Goal: Contribute content: Add original content to the website for others to see

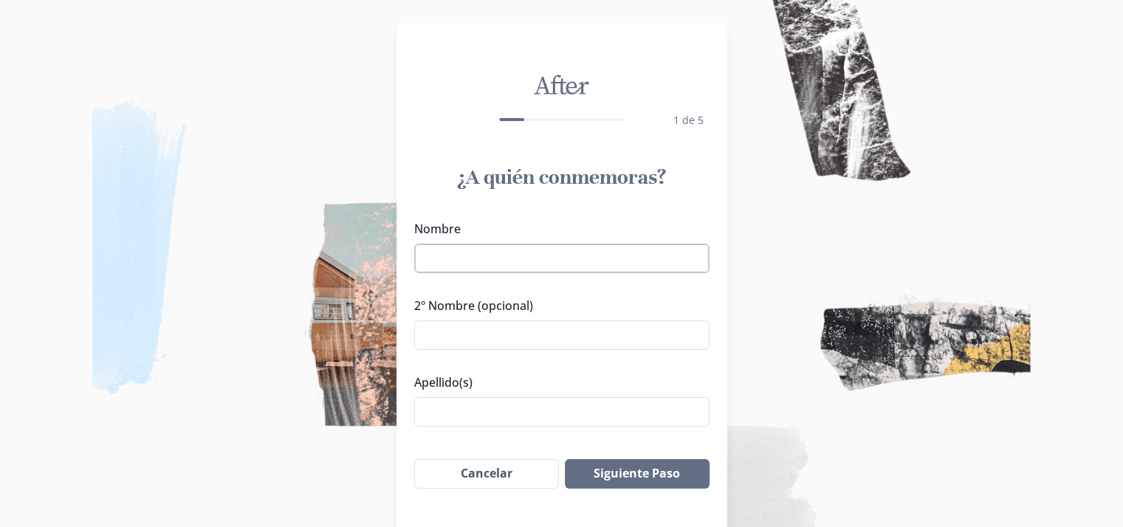
click at [476, 270] on input "Nombre" at bounding box center [561, 259] width 295 height 30
type input "c"
type input "[PERSON_NAME]"
click at [456, 326] on input "2º Nombre (opcional)" at bounding box center [561, 336] width 295 height 30
type input "[PERSON_NAME]"
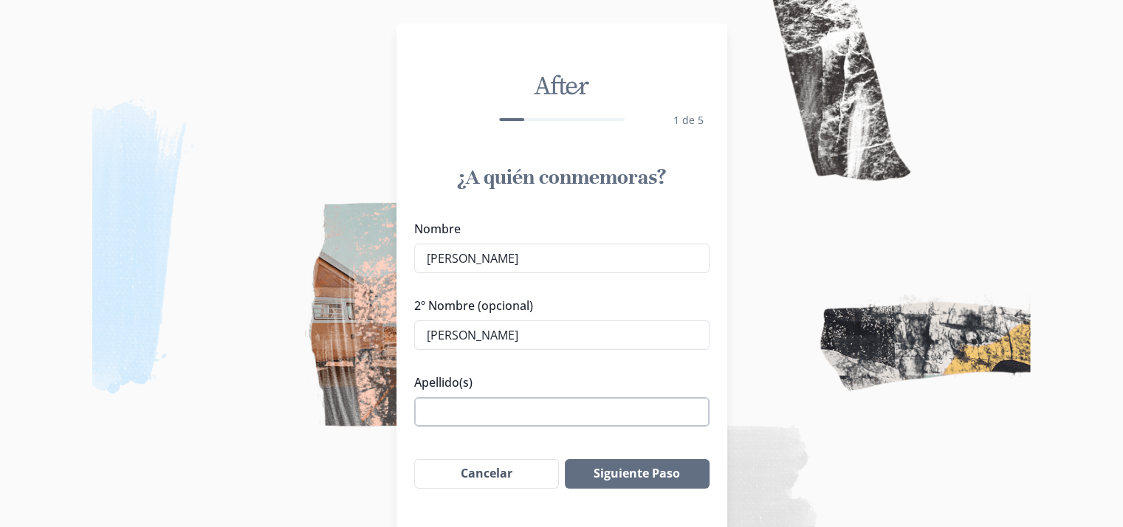
click at [505, 411] on input "Apellido(s)" at bounding box center [561, 412] width 295 height 30
type input "[PERSON_NAME]"
click at [629, 468] on button "Siguiente Paso" at bounding box center [637, 474] width 144 height 30
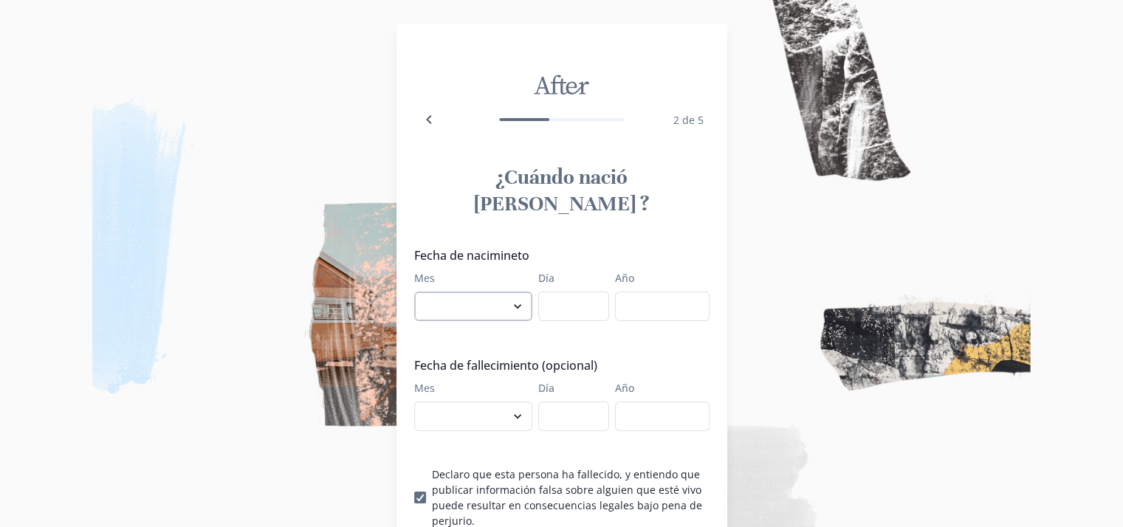
click at [468, 292] on select "enero febrero marzo [PERSON_NAME] [PERSON_NAME] septiembre octubre noviembre di…" at bounding box center [473, 307] width 118 height 30
select select "10"
click at [420, 292] on select "enero febrero marzo [PERSON_NAME] [PERSON_NAME] septiembre octubre noviembre di…" at bounding box center [473, 307] width 118 height 30
click at [569, 292] on input "Día" at bounding box center [573, 307] width 71 height 30
type input "14"
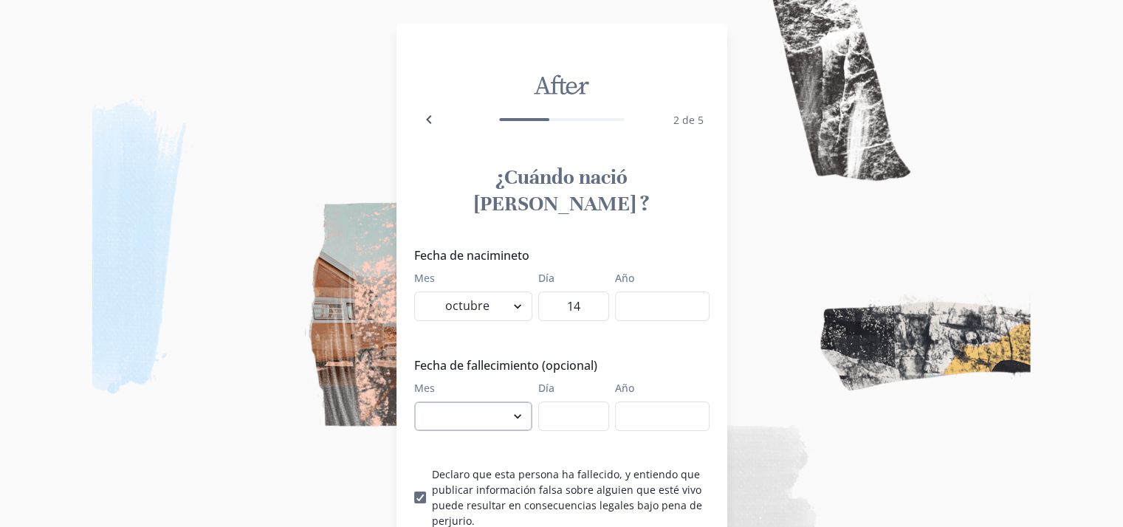
click at [476, 402] on select "enero febrero marzo [PERSON_NAME] [PERSON_NAME] septiembre octubre noviembre di…" at bounding box center [473, 417] width 118 height 30
select select "8"
click at [420, 402] on select "enero febrero marzo [PERSON_NAME] [PERSON_NAME] septiembre octubre noviembre di…" at bounding box center [473, 417] width 118 height 30
click at [592, 402] on input "Día" at bounding box center [573, 417] width 71 height 30
type input "13"
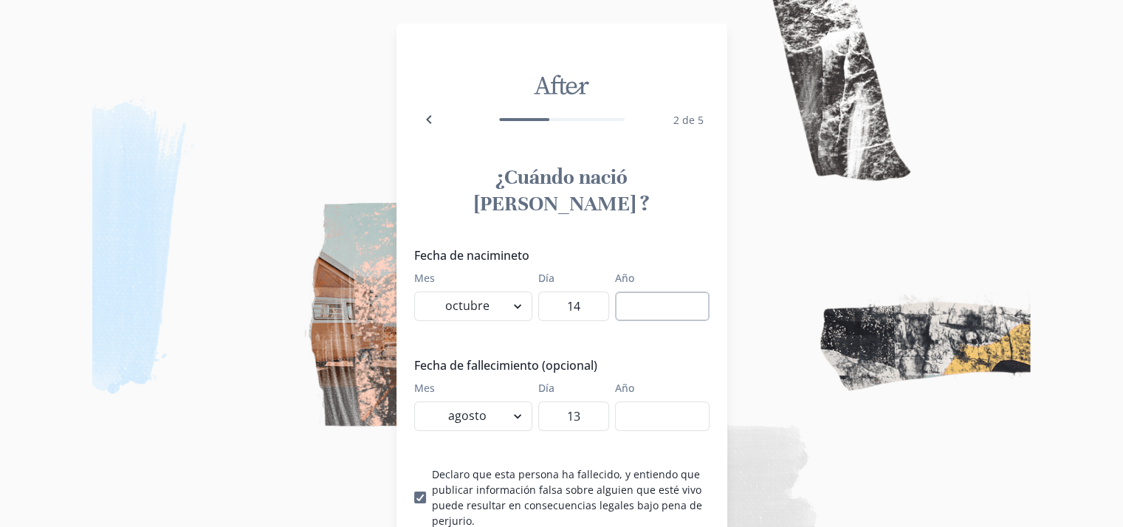
click at [640, 292] on input "Año" at bounding box center [662, 307] width 95 height 30
click at [644, 402] on input "Año" at bounding box center [662, 417] width 95 height 30
type input "2015"
click at [756, 333] on img at bounding box center [561, 263] width 1123 height 527
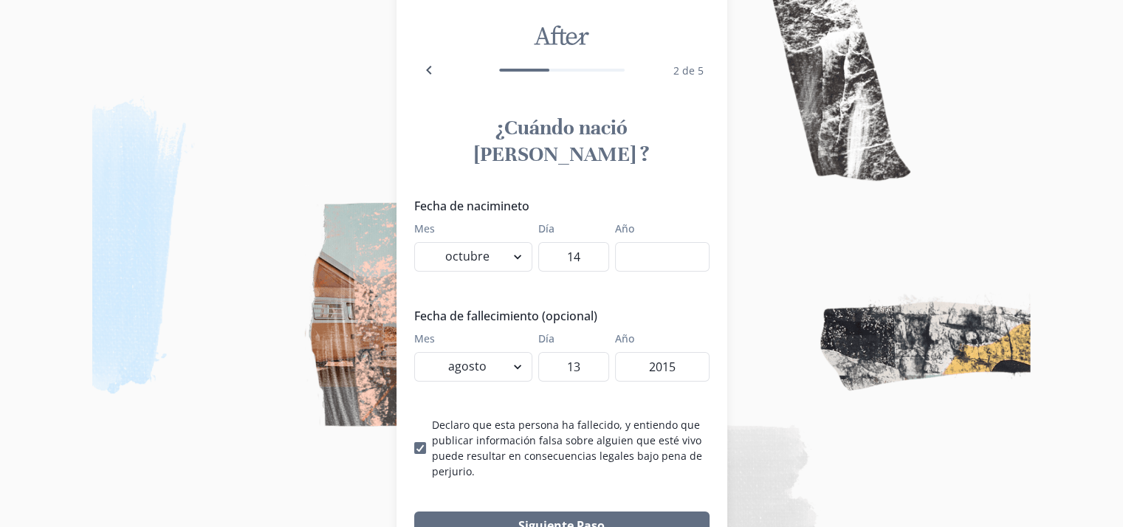
scroll to position [106, 0]
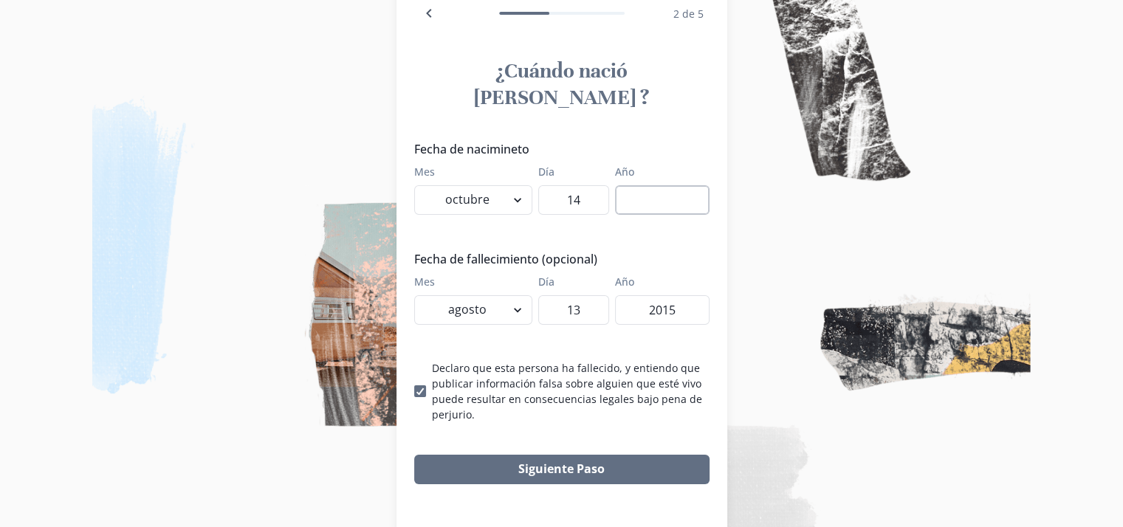
click at [639, 185] on input "Año" at bounding box center [662, 200] width 95 height 30
click at [591, 185] on input "14" at bounding box center [573, 200] width 71 height 30
type input "1"
type input "6"
click at [812, 218] on img at bounding box center [561, 263] width 1123 height 527
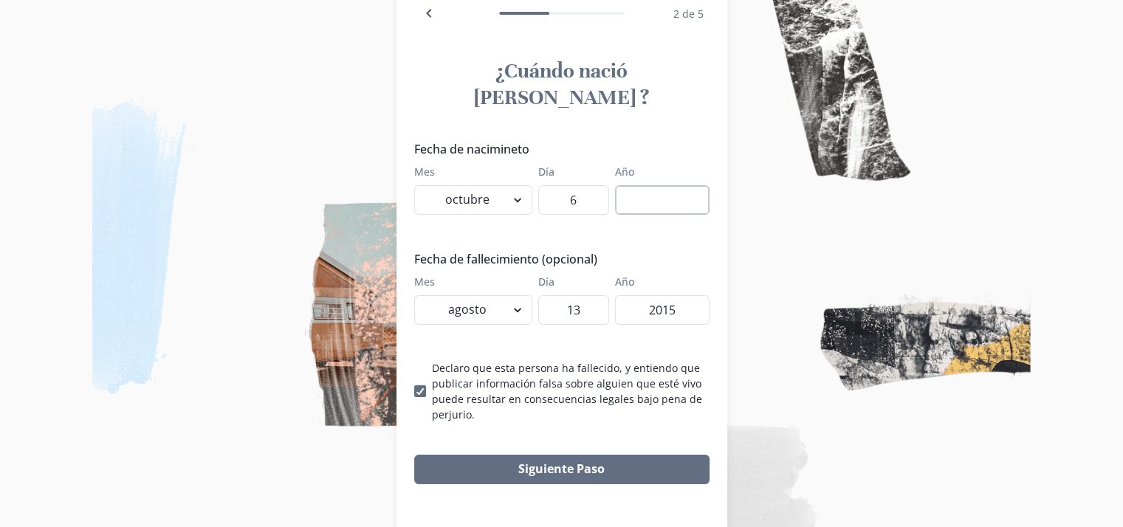
click at [642, 185] on input "Año" at bounding box center [662, 200] width 95 height 30
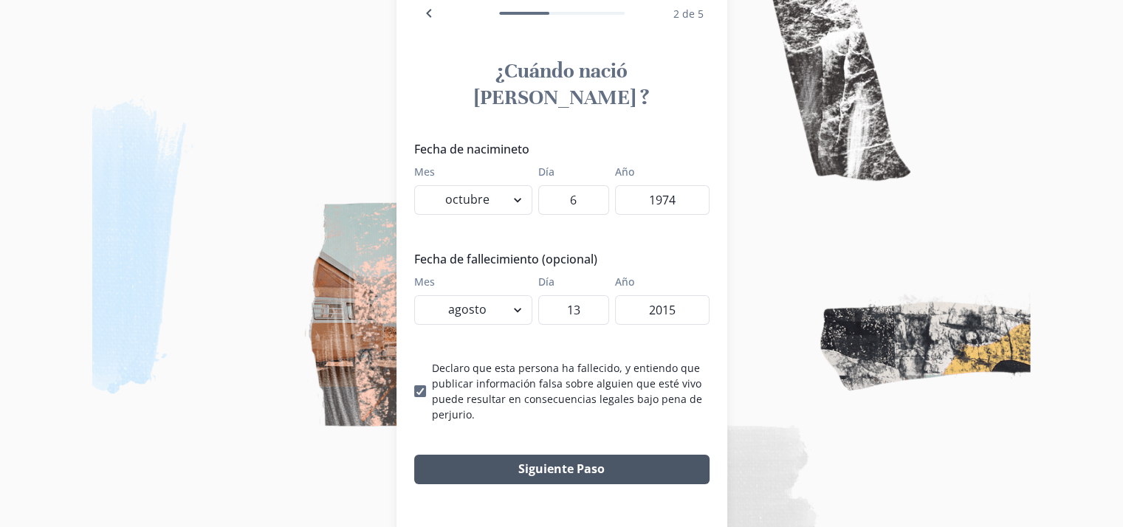
type input "1974"
click at [577, 455] on button "Siguiente Paso" at bounding box center [561, 470] width 295 height 30
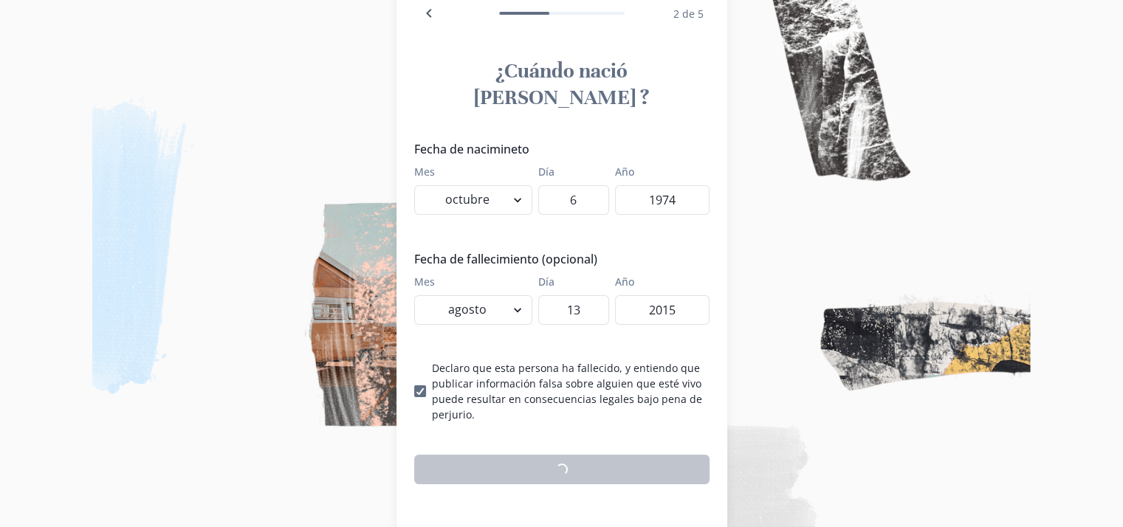
scroll to position [86, 0]
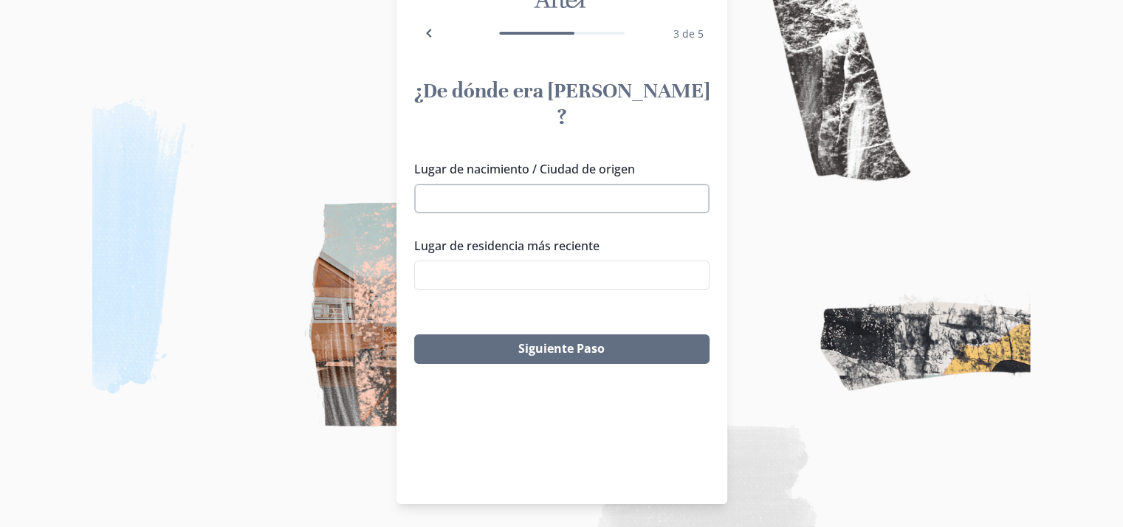
click at [476, 184] on input "Lugar de nacimiento / Ciudad de origen" at bounding box center [561, 199] width 295 height 30
type input "l"
click at [470, 199] on li "Licanten, [GEOGRAPHIC_DATA], [GEOGRAPHIC_DATA]" at bounding box center [567, 208] width 292 height 41
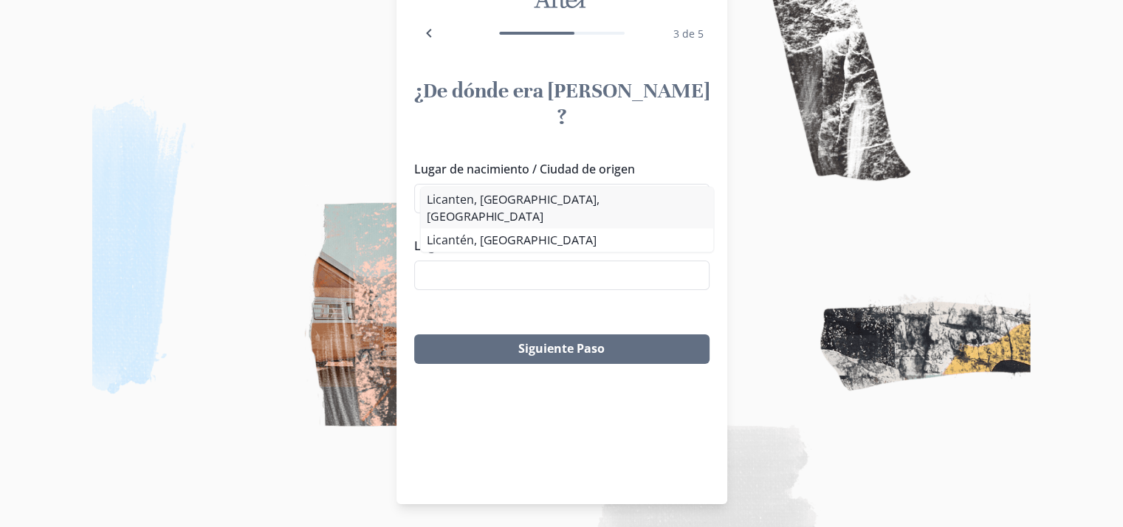
type input "Licanten, [GEOGRAPHIC_DATA], [GEOGRAPHIC_DATA]"
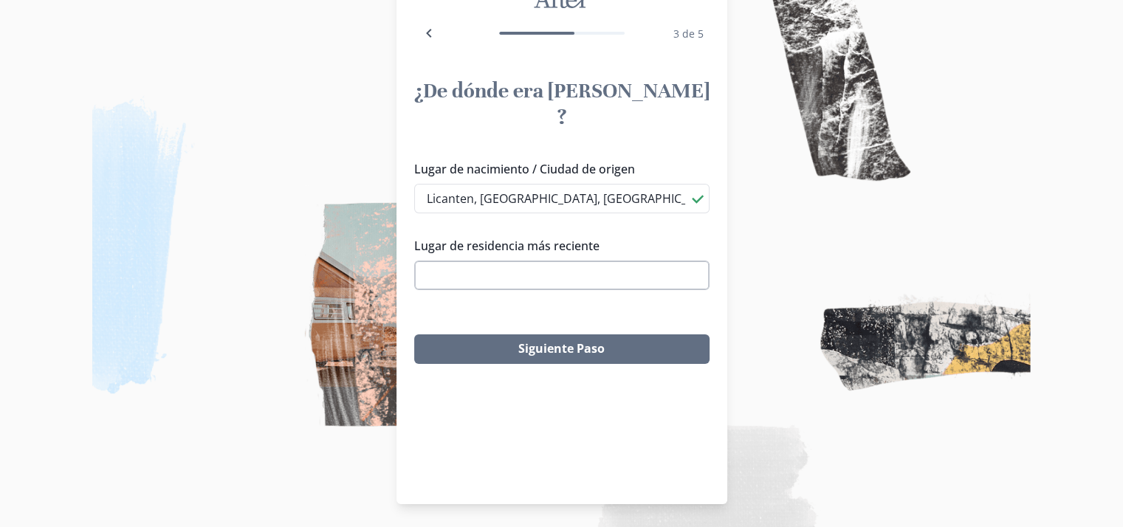
click at [499, 261] on input "Lugar de residencia más reciente" at bounding box center [561, 276] width 295 height 30
click at [498, 277] on li "Licanten, [GEOGRAPHIC_DATA], [GEOGRAPHIC_DATA]" at bounding box center [566, 284] width 293 height 41
type input "Licanten, [GEOGRAPHIC_DATA], [GEOGRAPHIC_DATA]"
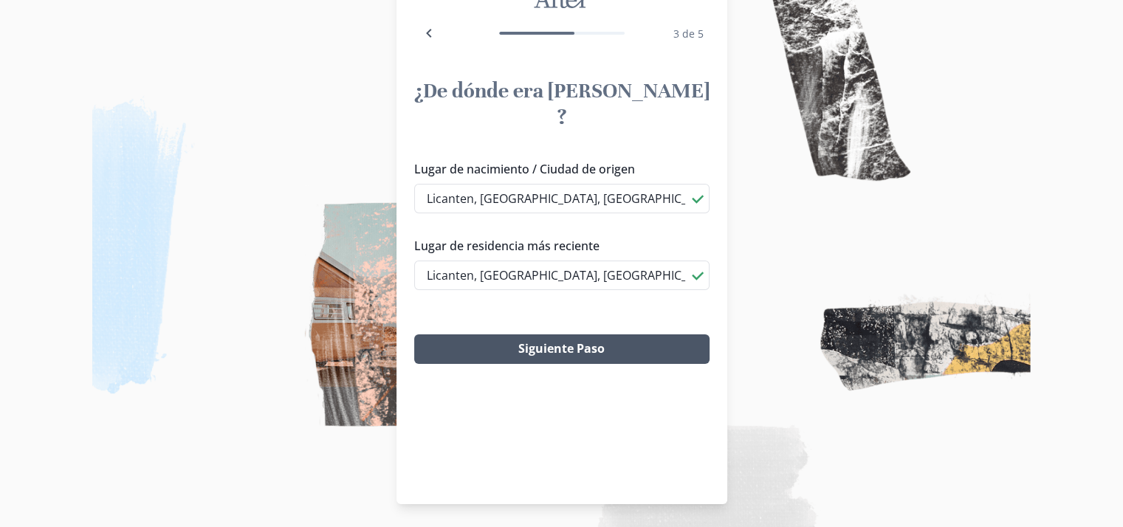
click at [586, 335] on button "Siguiente Paso" at bounding box center [561, 350] width 295 height 30
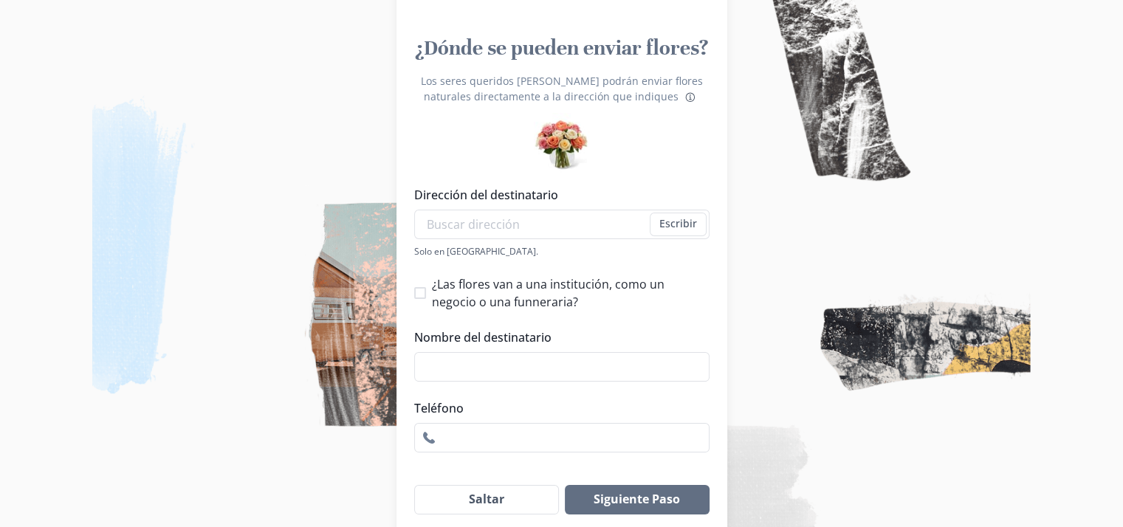
scroll to position [186, 0]
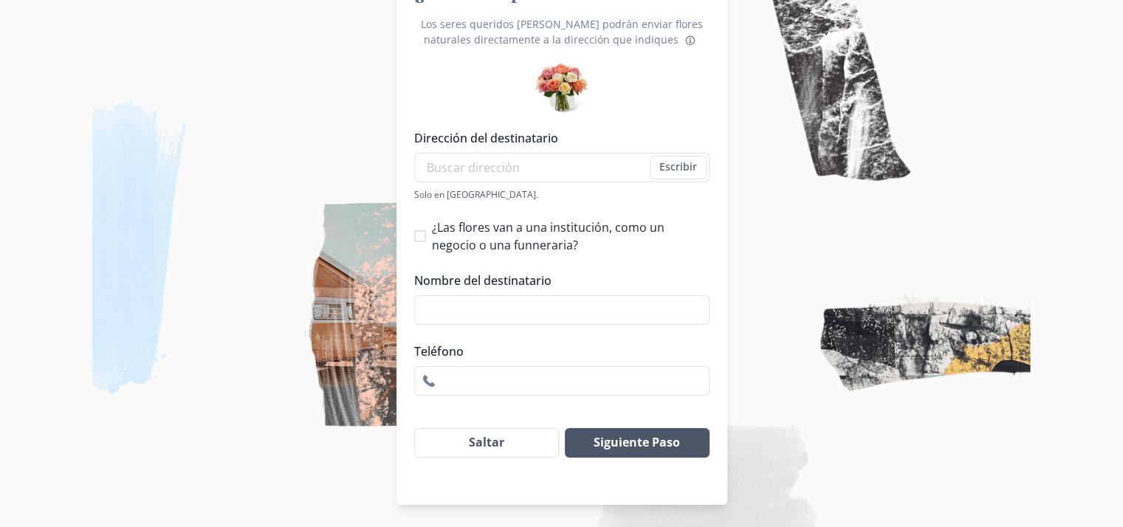
click at [654, 450] on button "Siguiente Paso" at bounding box center [637, 443] width 144 height 30
click at [529, 442] on button "Saltar" at bounding box center [487, 443] width 146 height 30
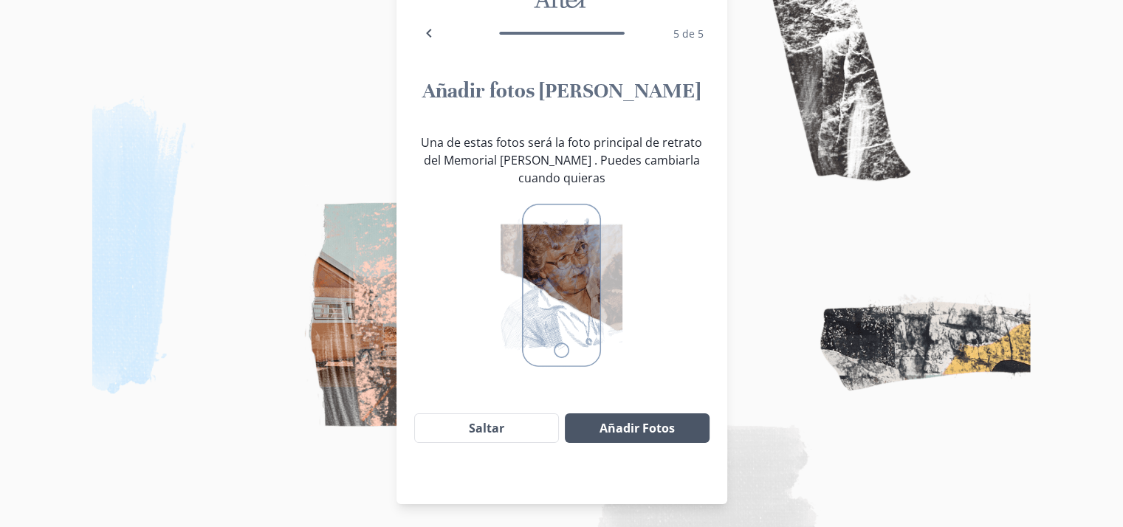
click at [631, 429] on button "Añadir Fotos" at bounding box center [637, 429] width 144 height 30
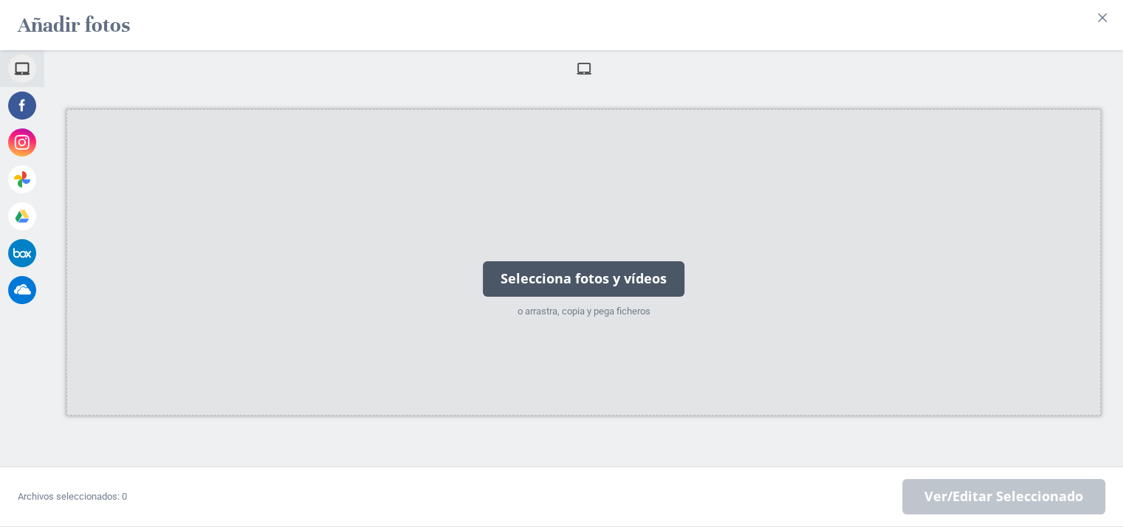
click at [573, 271] on div "Selecciona fotos y vídeos" at bounding box center [584, 278] width 202 height 35
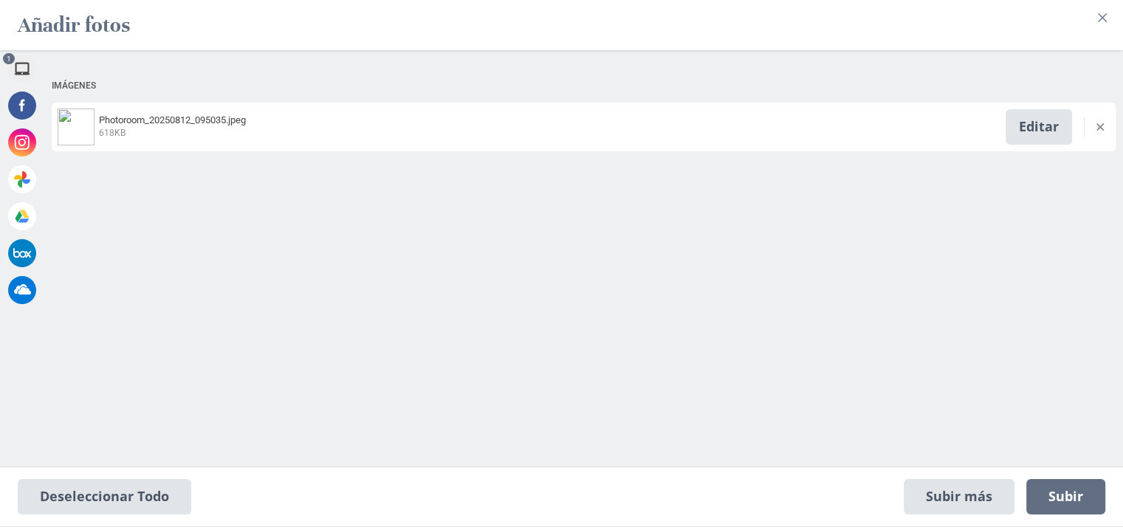
click at [151, 130] on div "Photoroom_20250812_095035.jpeg 618KB Editar" at bounding box center [584, 127] width 1064 height 49
click at [1044, 120] on span "Editar" at bounding box center [1039, 126] width 66 height 35
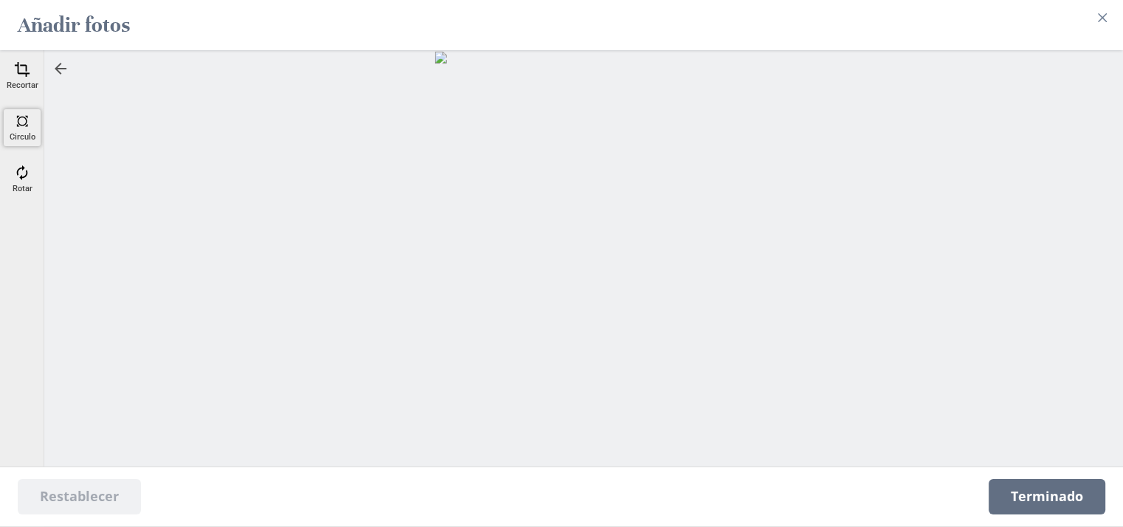
click at [21, 113] on span at bounding box center [22, 121] width 16 height 16
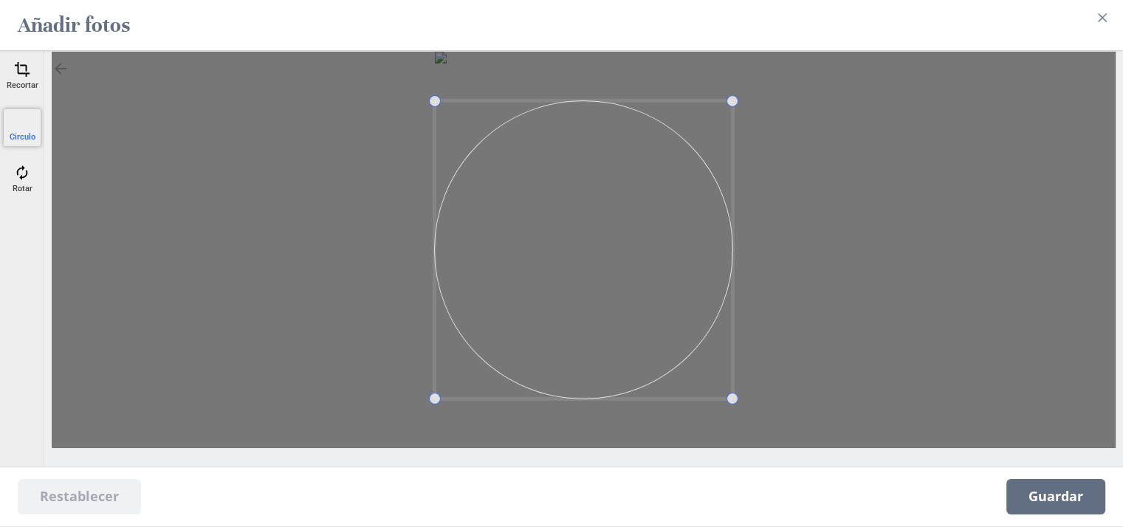
click at [441, 58] on div at bounding box center [584, 250] width 1064 height 397
click at [721, 69] on div at bounding box center [584, 250] width 1064 height 397
click at [620, 92] on span at bounding box center [584, 200] width 297 height 297
click at [538, 380] on div at bounding box center [583, 243] width 297 height 297
click at [587, 246] on span at bounding box center [599, 202] width 297 height 297
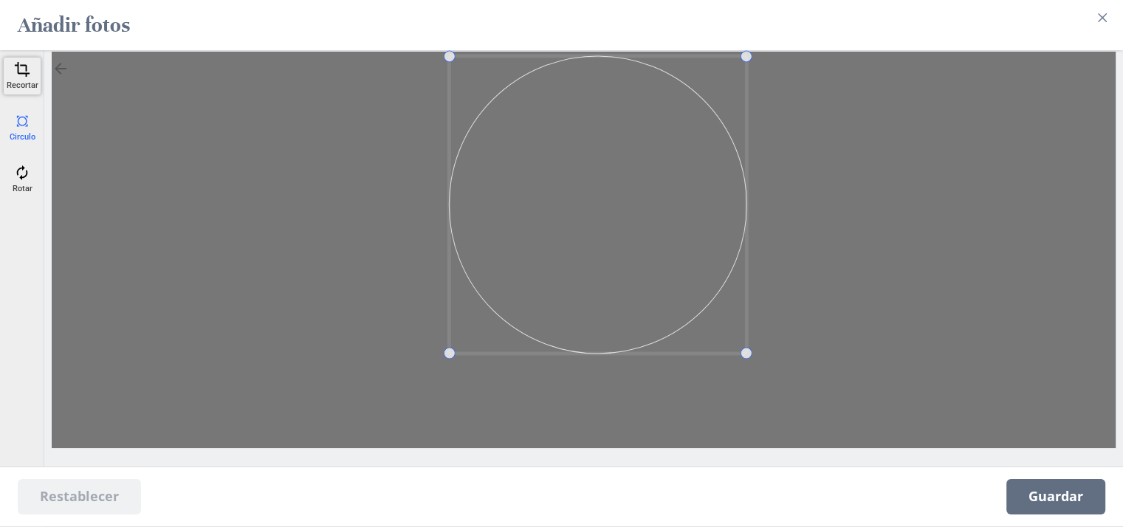
click at [21, 72] on div "Recortar" at bounding box center [22, 76] width 37 height 37
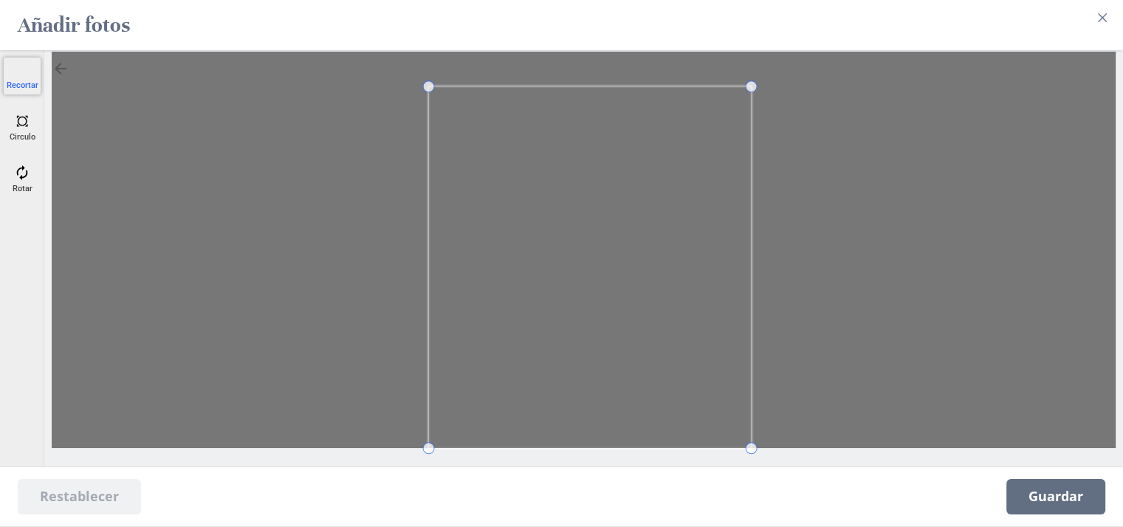
click at [427, 81] on span at bounding box center [428, 87] width 12 height 12
click at [575, 182] on span at bounding box center [586, 232] width 323 height 361
click at [24, 165] on span at bounding box center [22, 173] width 16 height 16
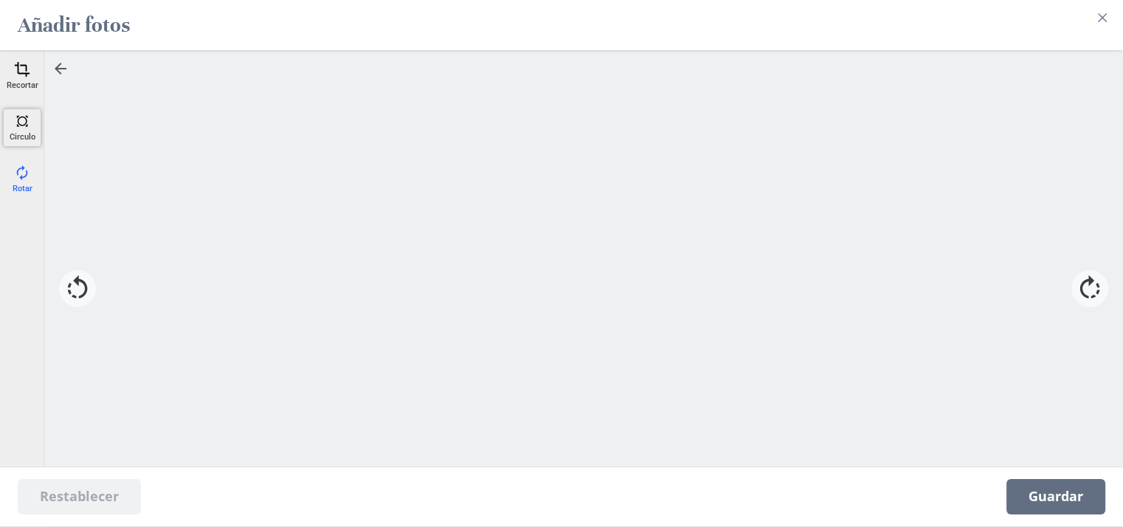
click at [24, 129] on div "Circulo" at bounding box center [22, 127] width 37 height 37
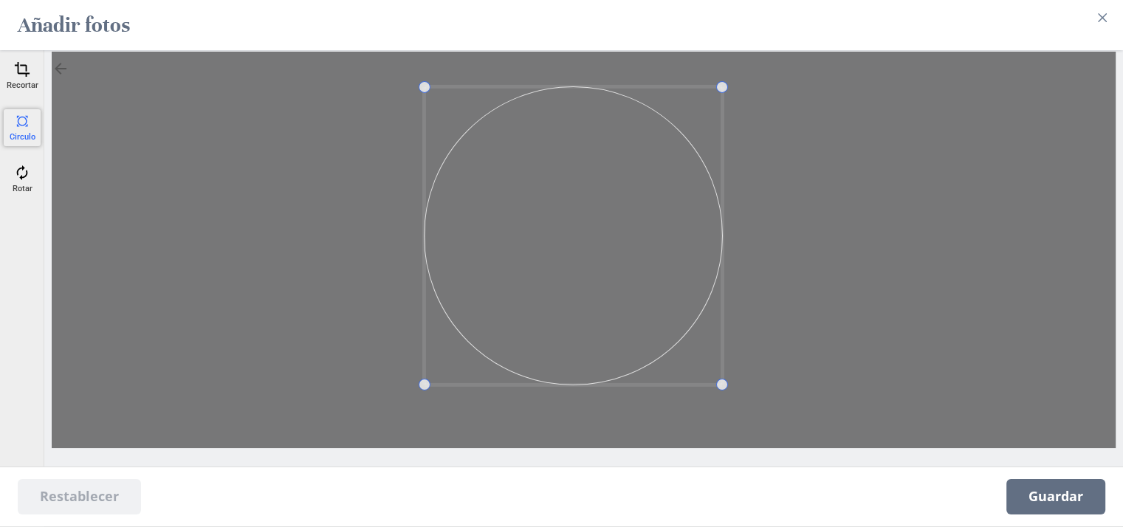
click at [411, 50] on div "Restablecer [GEOGRAPHIC_DATA]" at bounding box center [583, 269] width 1079 height 439
click at [473, 63] on div at bounding box center [584, 250] width 1064 height 397
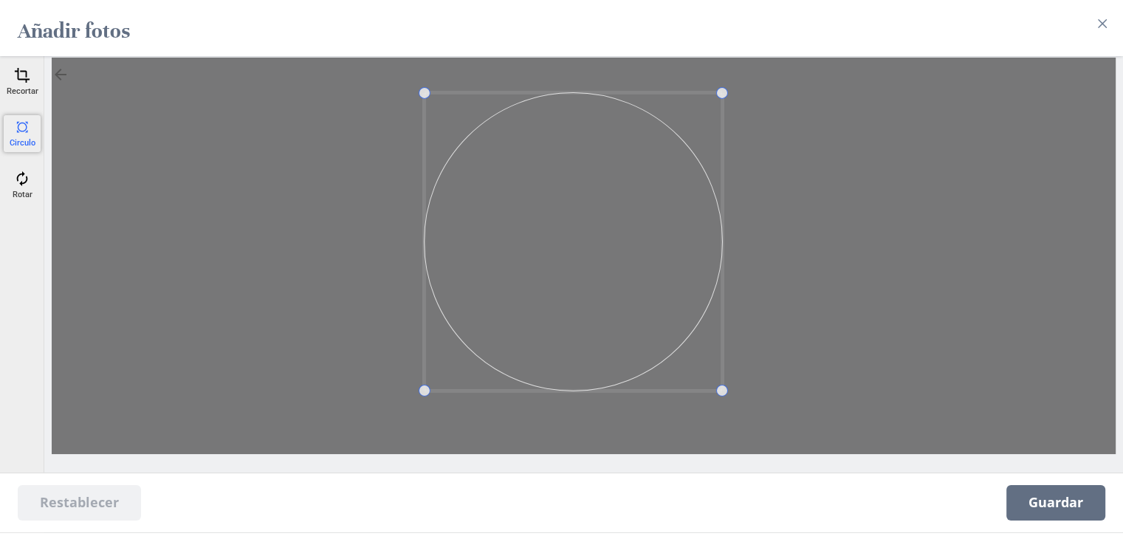
scroll to position [0, 0]
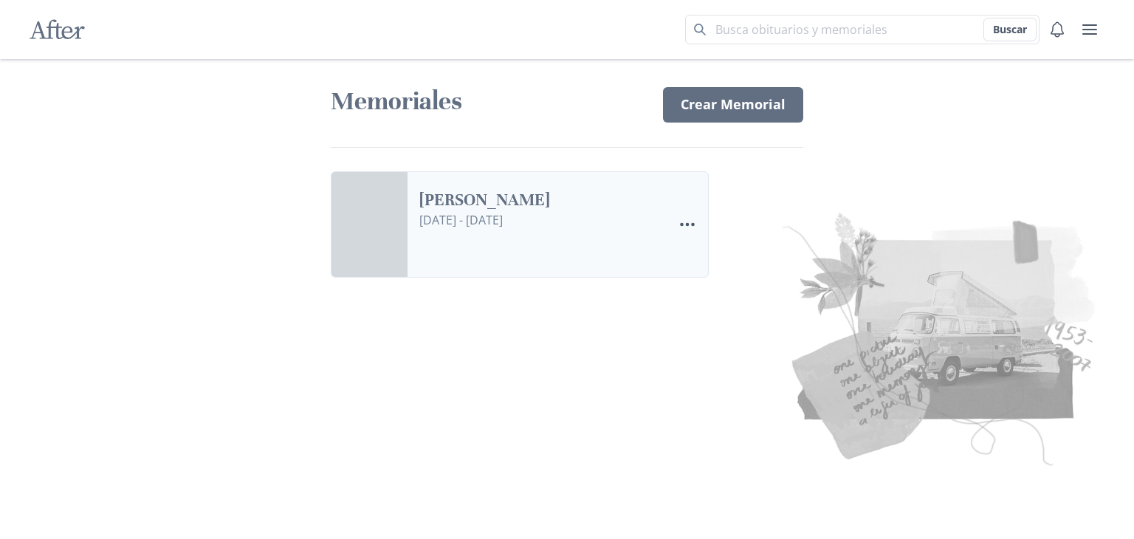
click at [550, 211] on link "[PERSON_NAME]" at bounding box center [541, 200] width 242 height 21
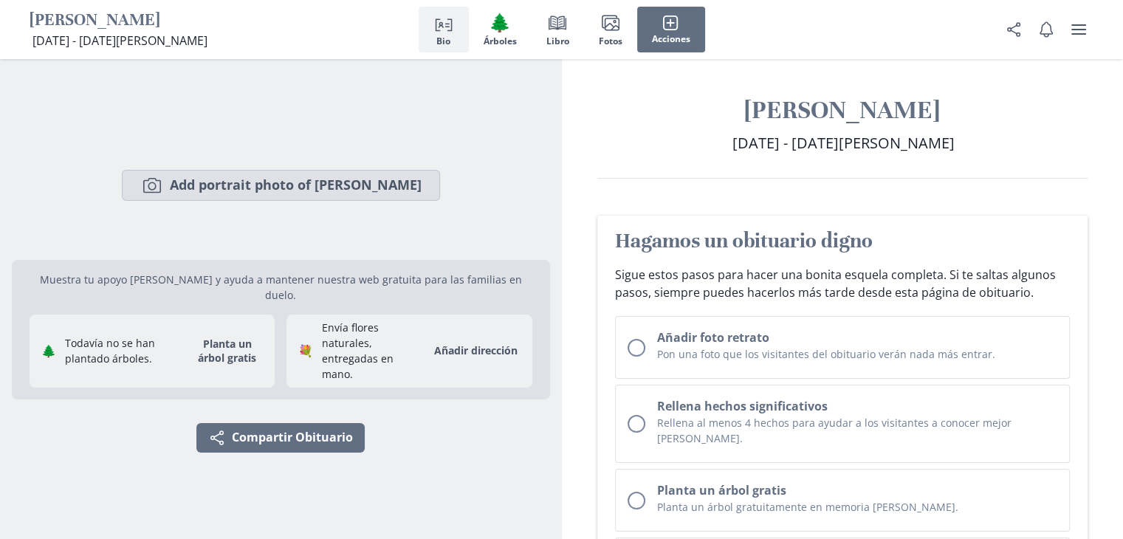
click at [281, 190] on button "Camera Add portrait photo of [PERSON_NAME]" at bounding box center [281, 185] width 318 height 31
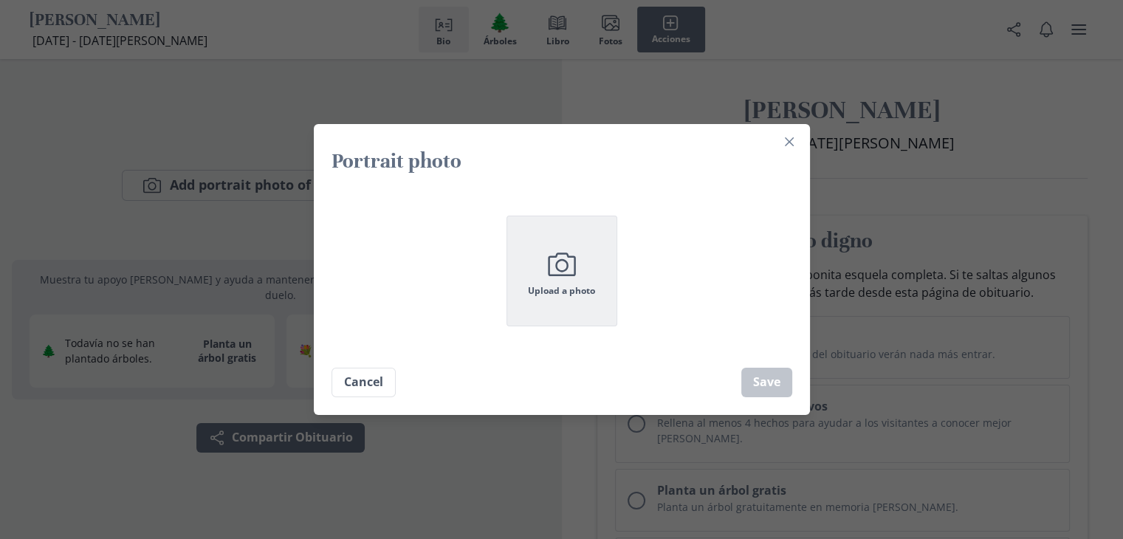
click at [572, 293] on span "Upload a photo" at bounding box center [561, 291] width 67 height 10
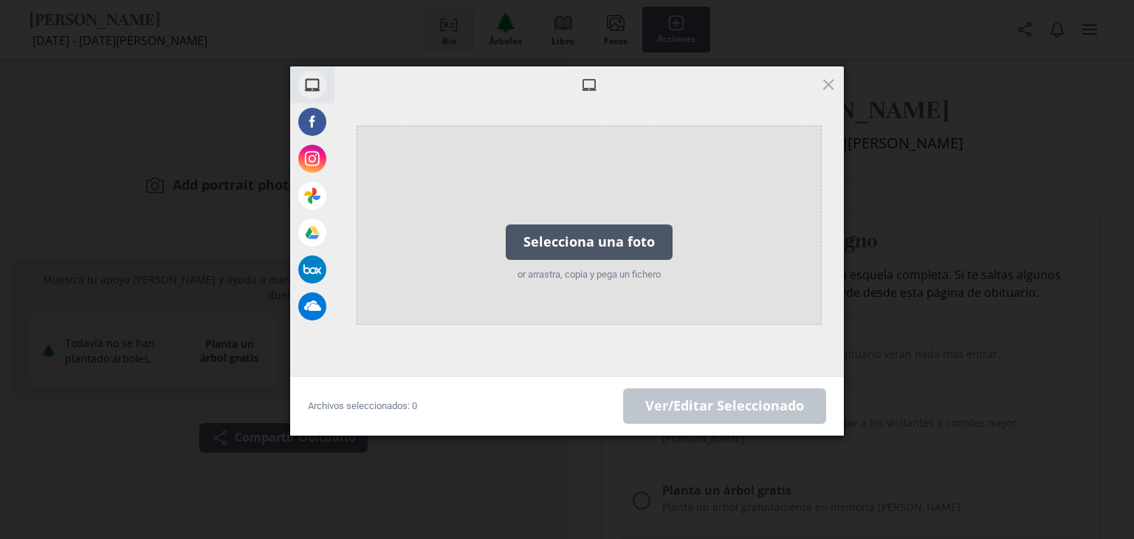
click at [620, 281] on div "Selecciona una foto or arrastra, copia y pega un fichero" at bounding box center [589, 225] width 185 height 148
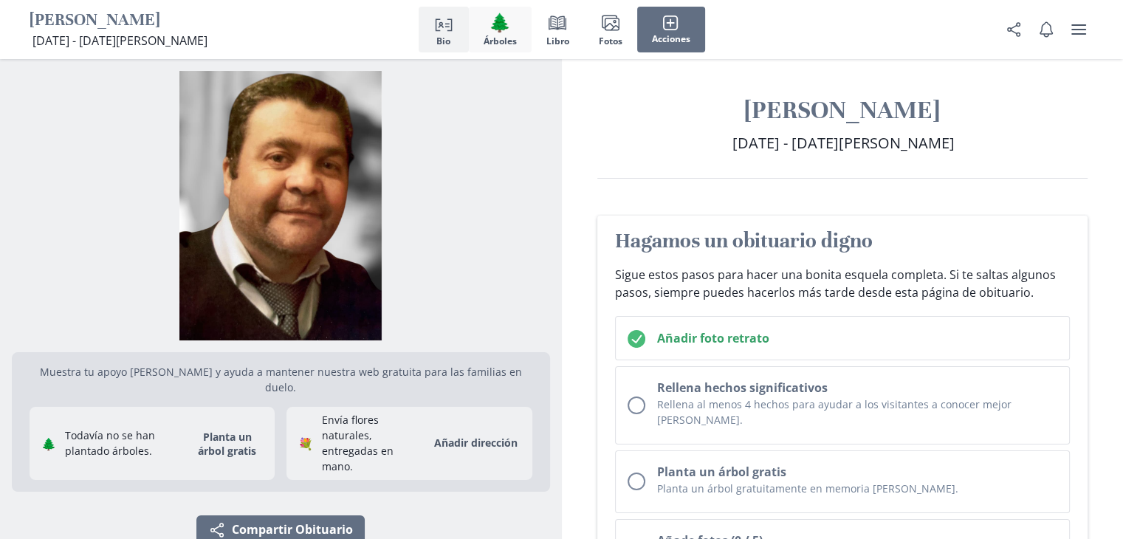
click at [494, 42] on span "Árboles" at bounding box center [500, 41] width 33 height 10
